Goal: Subscribe to service/newsletter

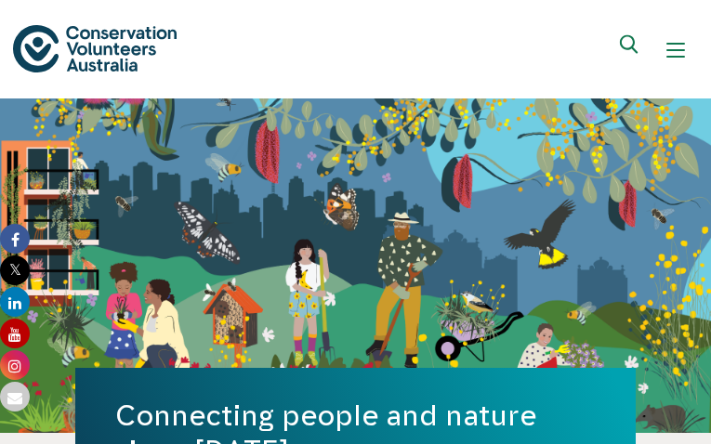
type input "orEiPlUzCBeCu"
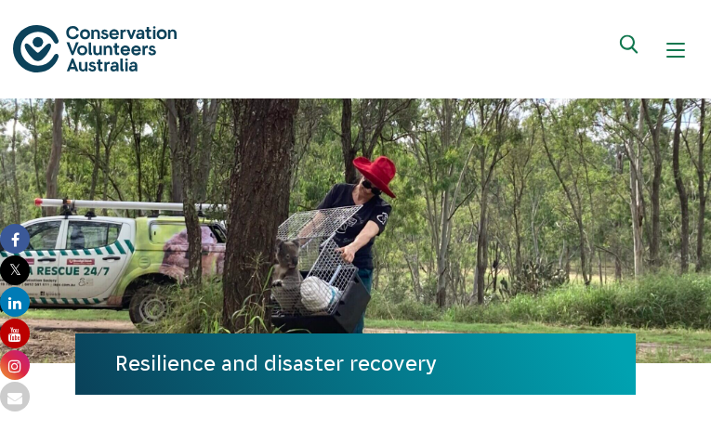
type input "[EMAIL_ADDRESS][DOMAIN_NAME]"
type input "WwSUPUFkn"
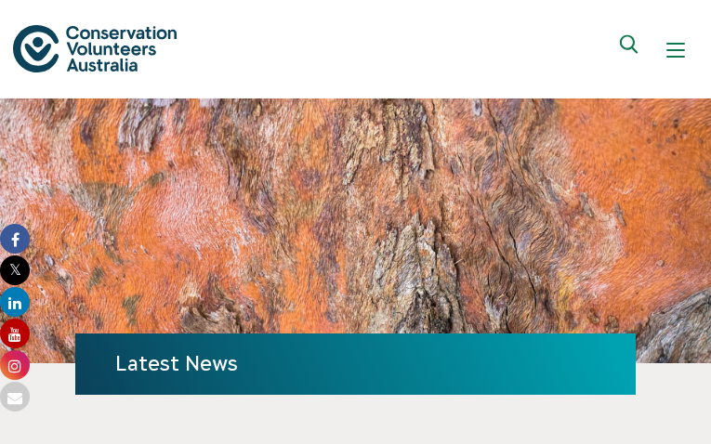
type input "[EMAIL_ADDRESS][DOMAIN_NAME]"
type input "KipoDInCCiYZru"
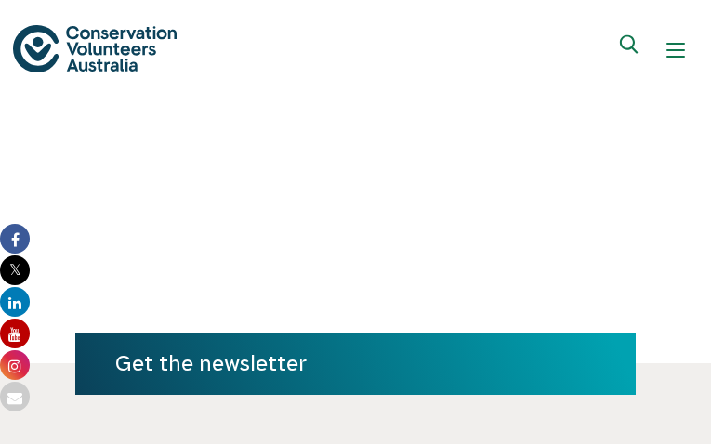
type input "[EMAIL_ADDRESS][DOMAIN_NAME]"
type input "OXgwmWeuk"
type input "[EMAIL_ADDRESS][DOMAIN_NAME]"
type input "DTbCYXbRitTZRe"
